Goal: Navigation & Orientation: Find specific page/section

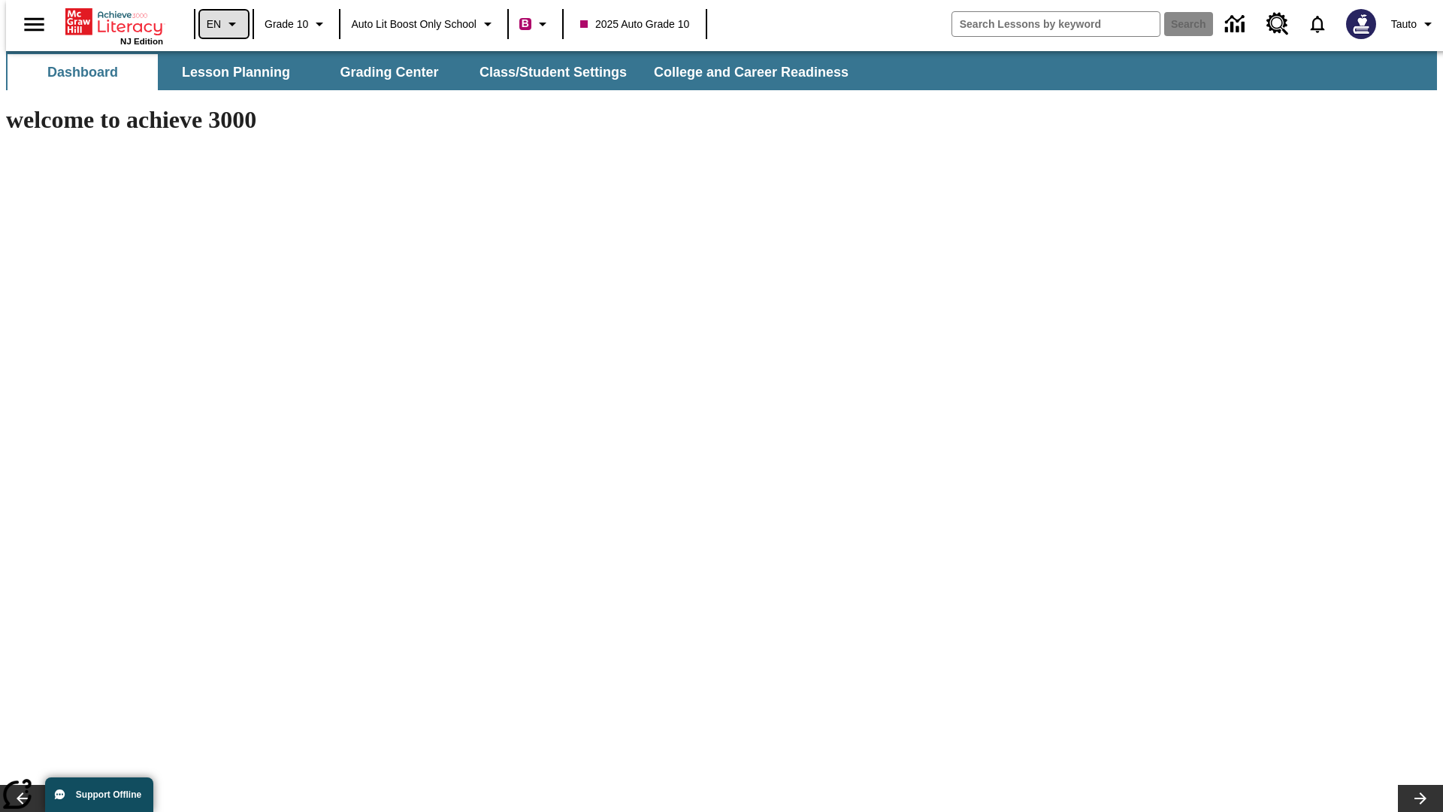
click at [223, 24] on icon "Language: EN, Select a language" at bounding box center [232, 24] width 18 height 18
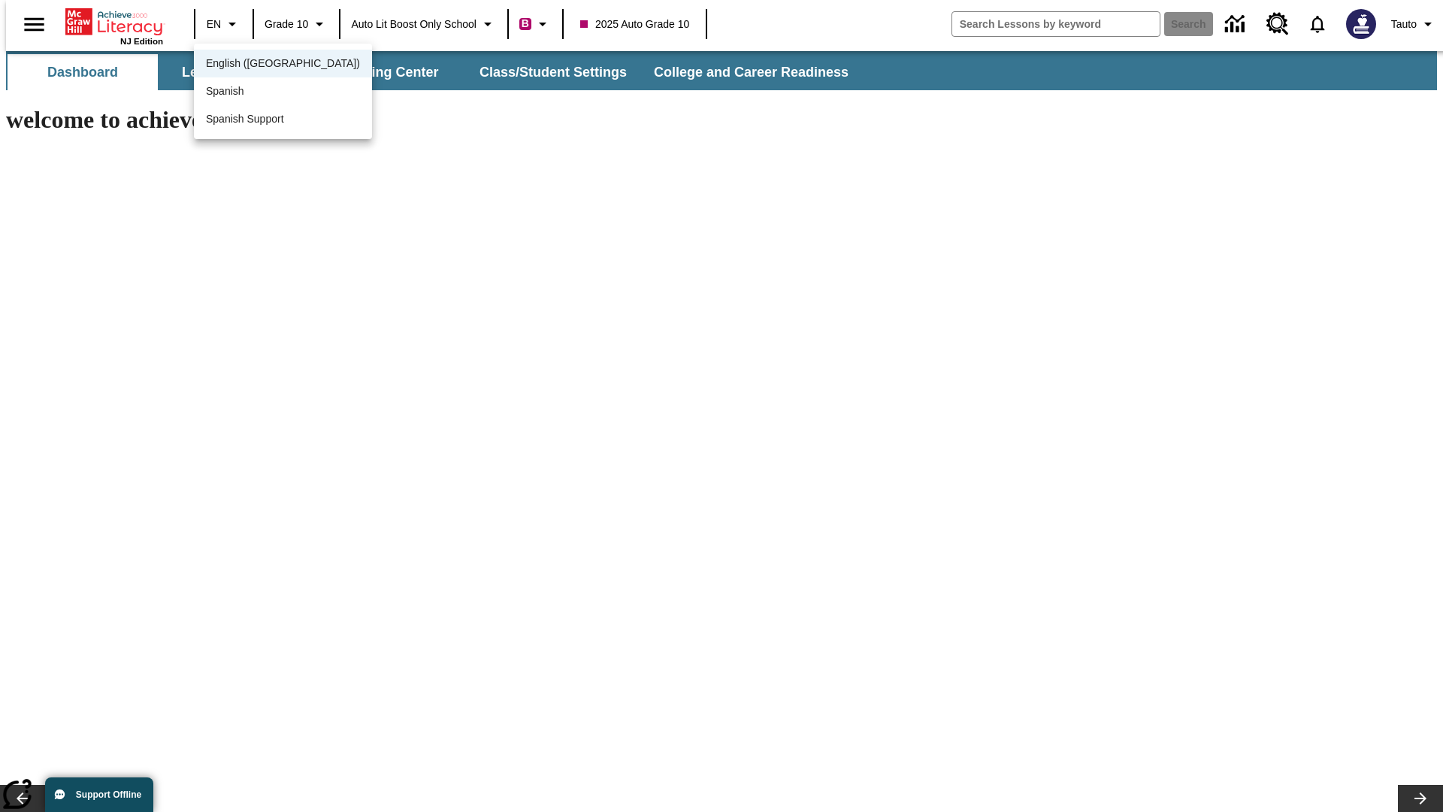
click at [250, 65] on span "English ([GEOGRAPHIC_DATA])" at bounding box center [283, 64] width 154 height 16
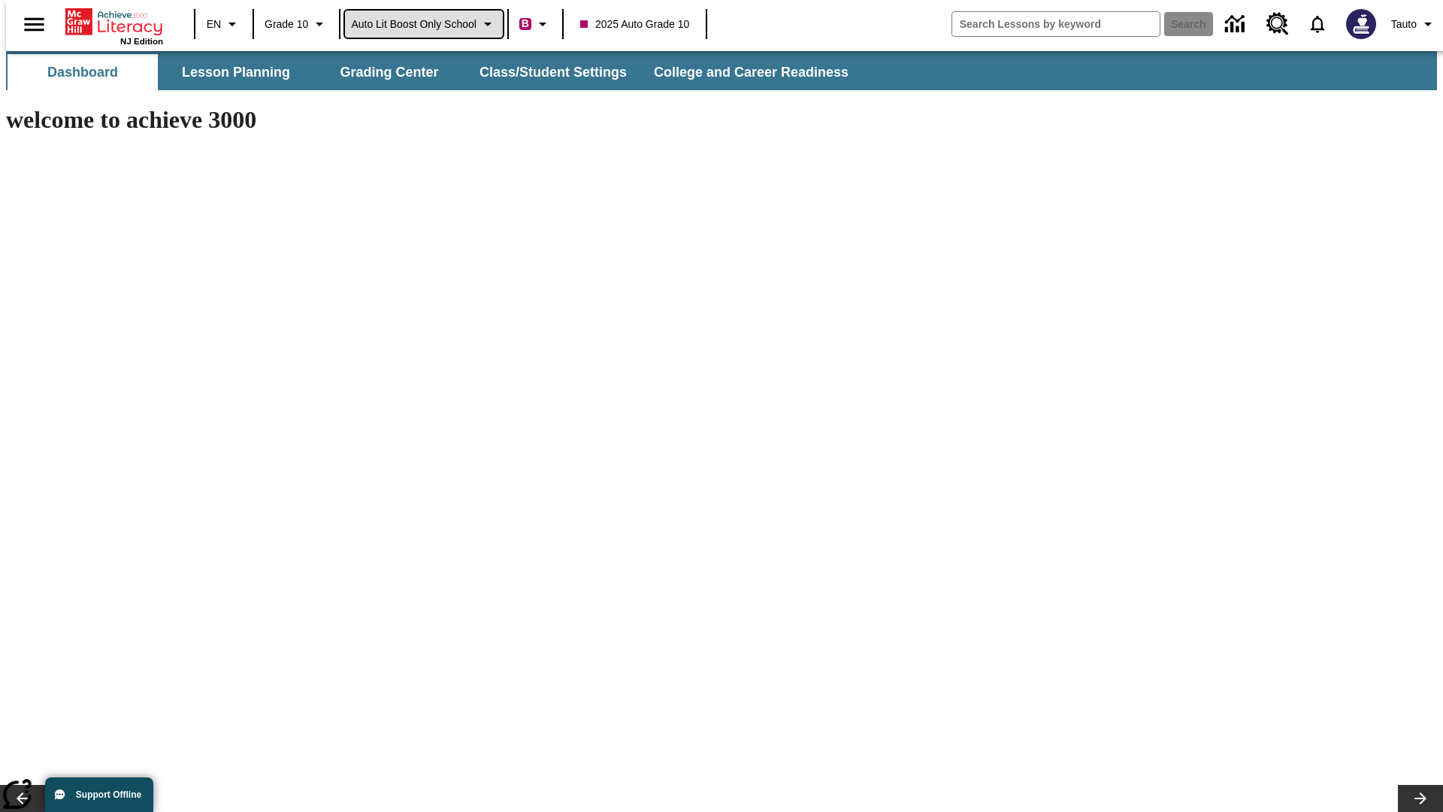
click at [423, 24] on span "Auto Lit Boost only School" at bounding box center [414, 25] width 126 height 16
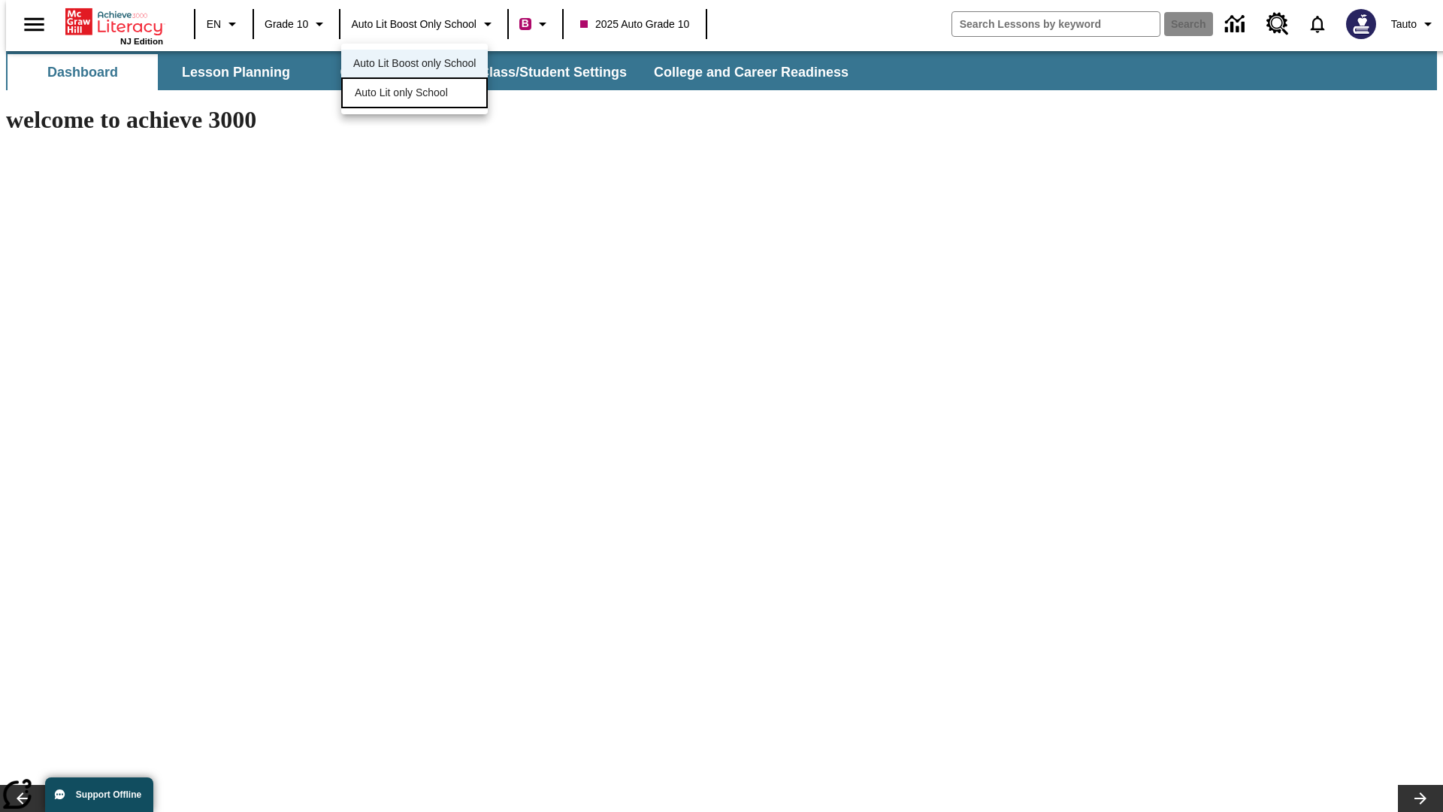
click at [402, 94] on span "Auto Lit only School" at bounding box center [401, 93] width 93 height 16
